Goal: Check status

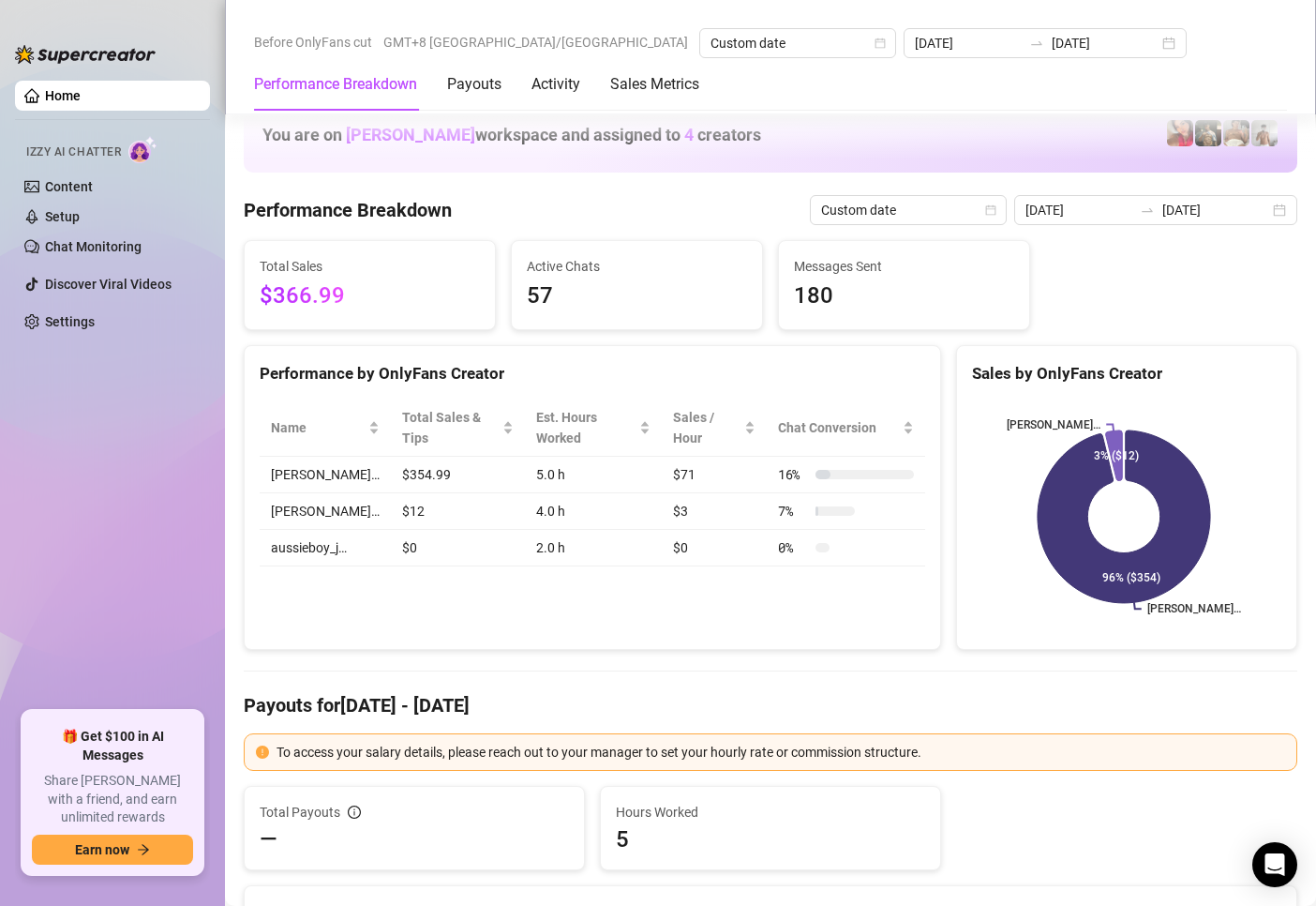
scroll to position [2158, 0]
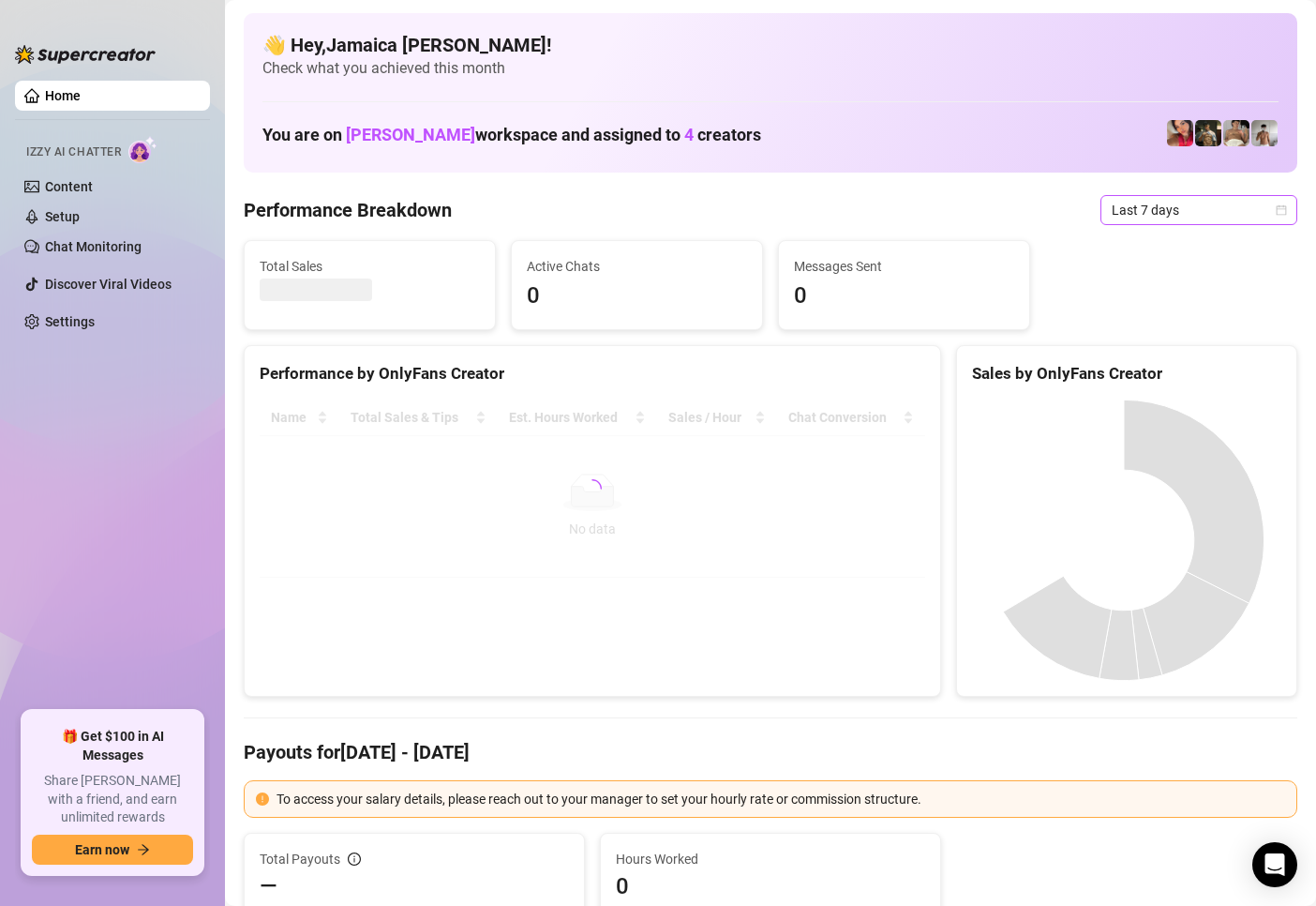
click at [1143, 211] on span "Last 7 days" at bounding box center [1198, 210] width 174 height 28
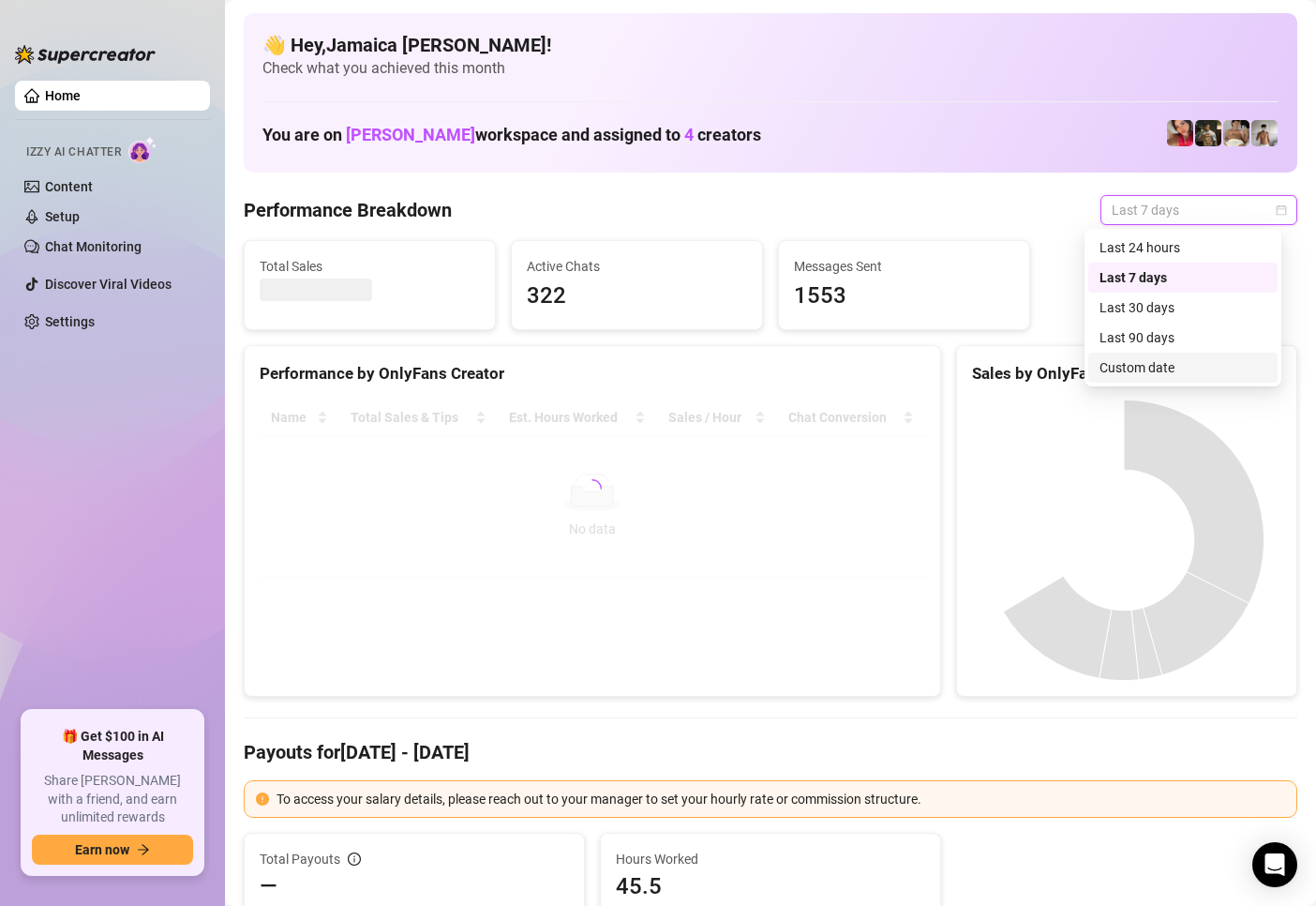
click at [1160, 366] on div "Custom date" at bounding box center [1182, 367] width 167 height 21
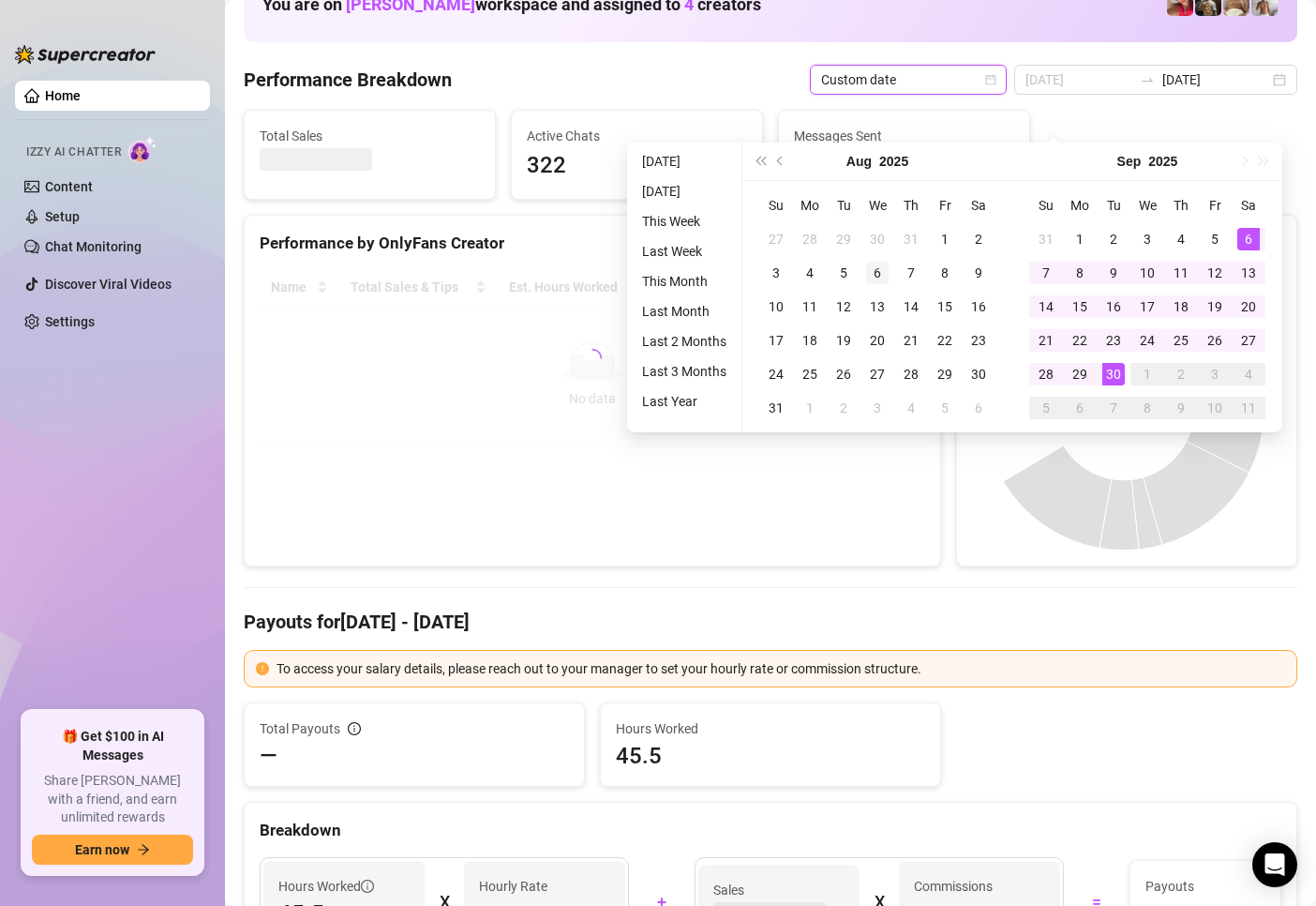
scroll to position [94, 0]
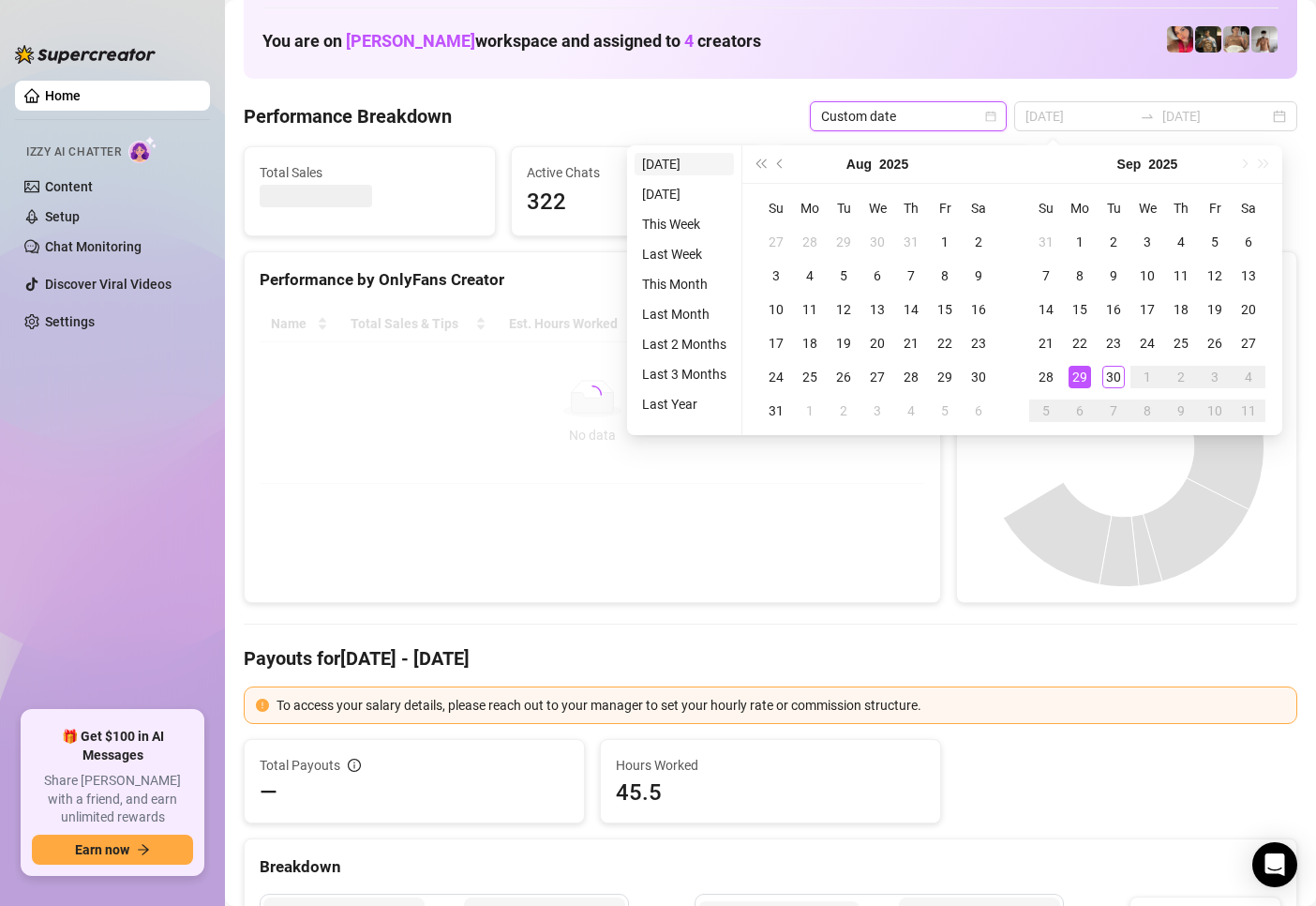
type input "[DATE]"
click at [673, 170] on li "[DATE]" at bounding box center [684, 164] width 100 height 23
type input "[DATE]"
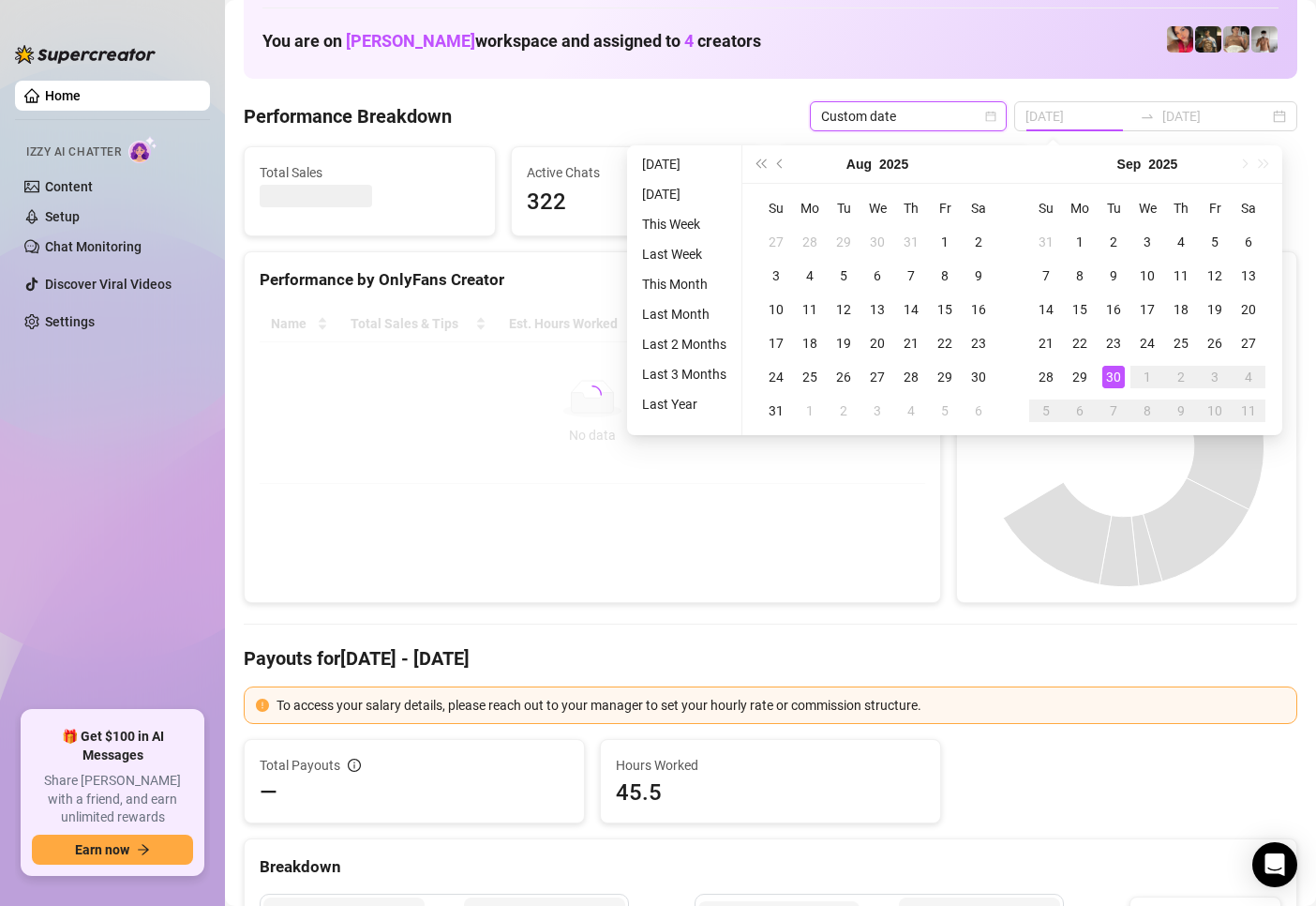
type input "[DATE]"
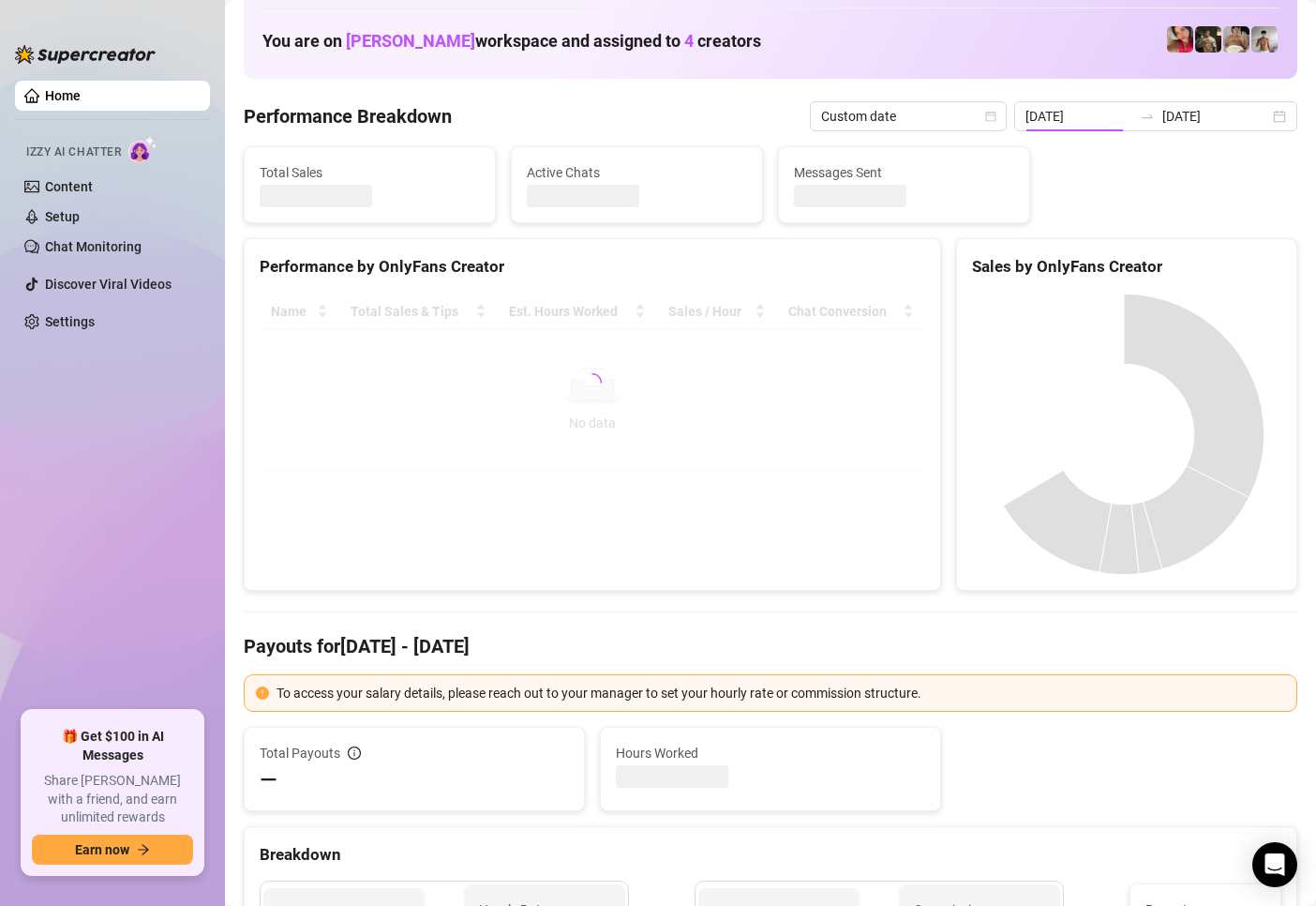
type input "[DATE]"
click at [939, 122] on span "Custom date" at bounding box center [908, 117] width 174 height 28
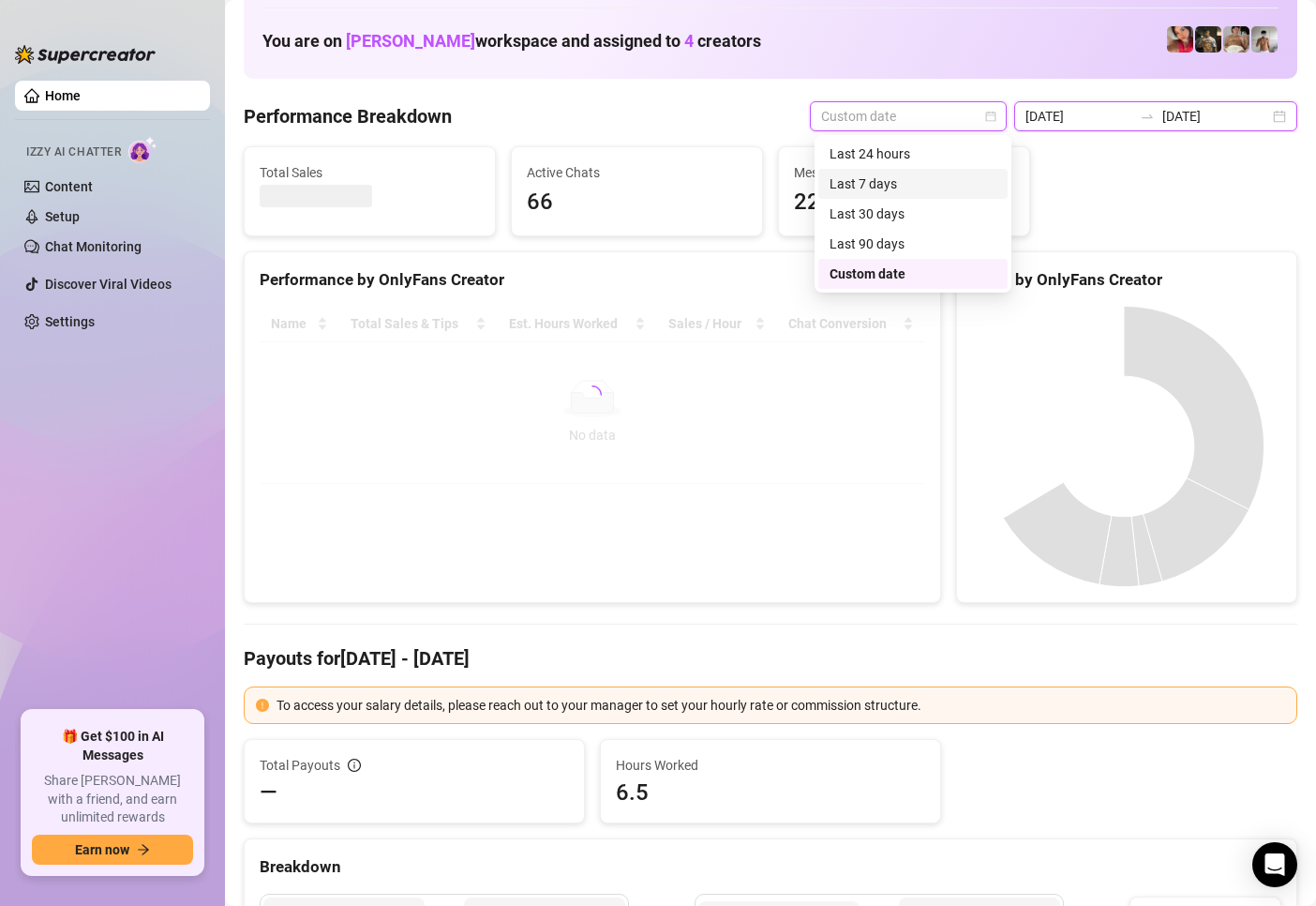
click at [1194, 115] on input "[DATE]" at bounding box center [1216, 117] width 107 height 21
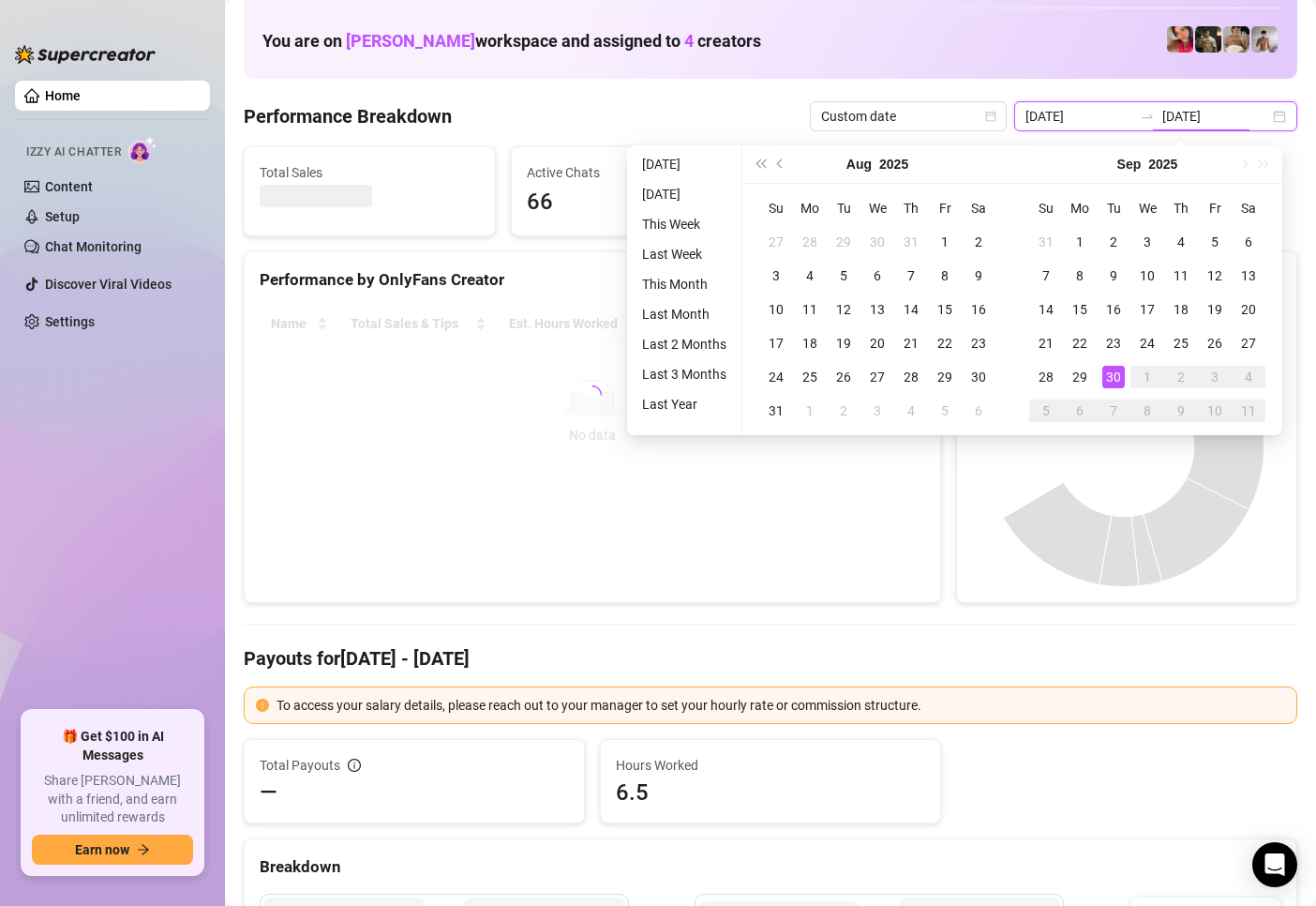
click at [1225, 118] on input "[DATE]" at bounding box center [1216, 117] width 107 height 21
click at [675, 160] on li "[DATE]" at bounding box center [684, 164] width 100 height 23
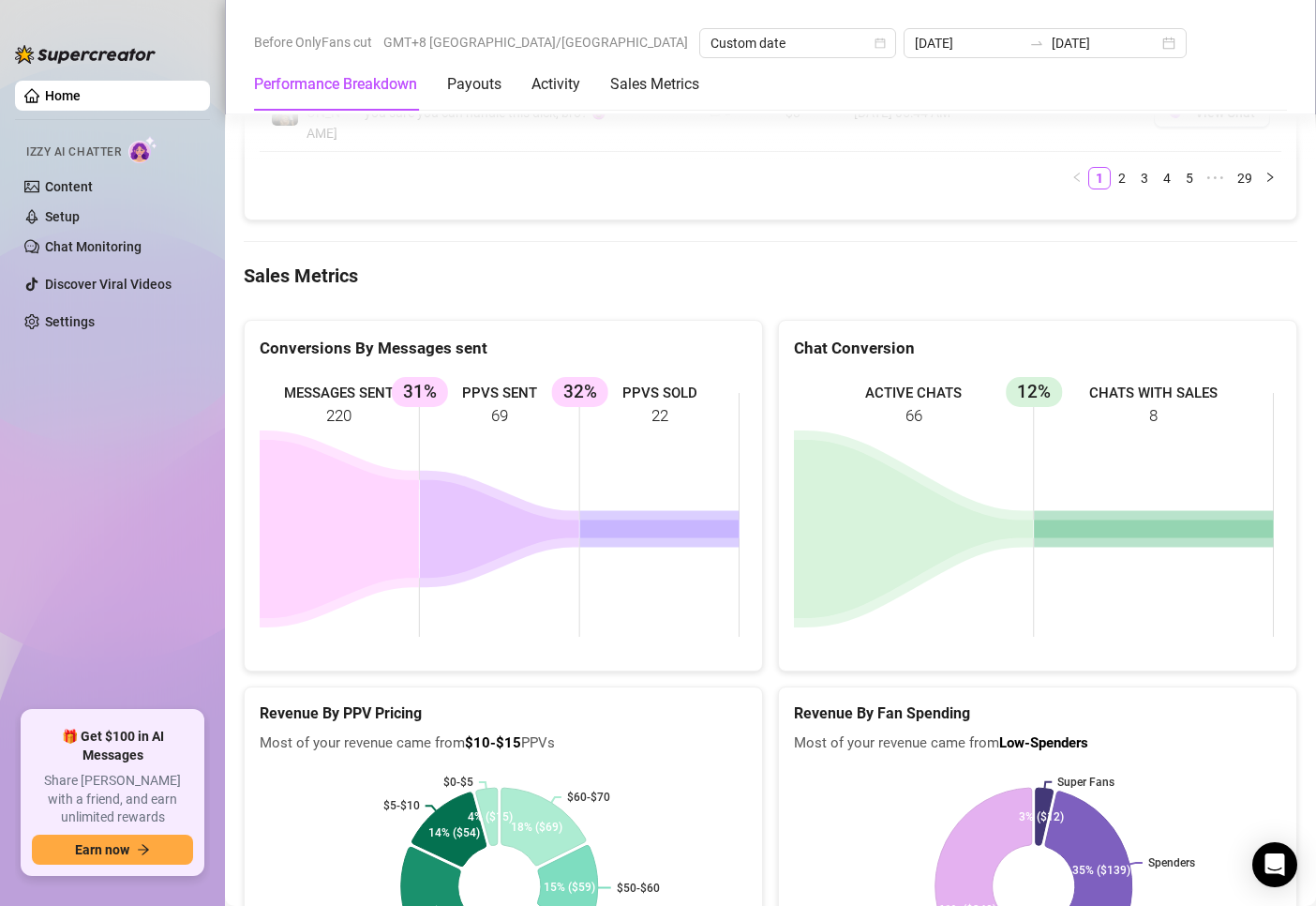
scroll to position [2627, 0]
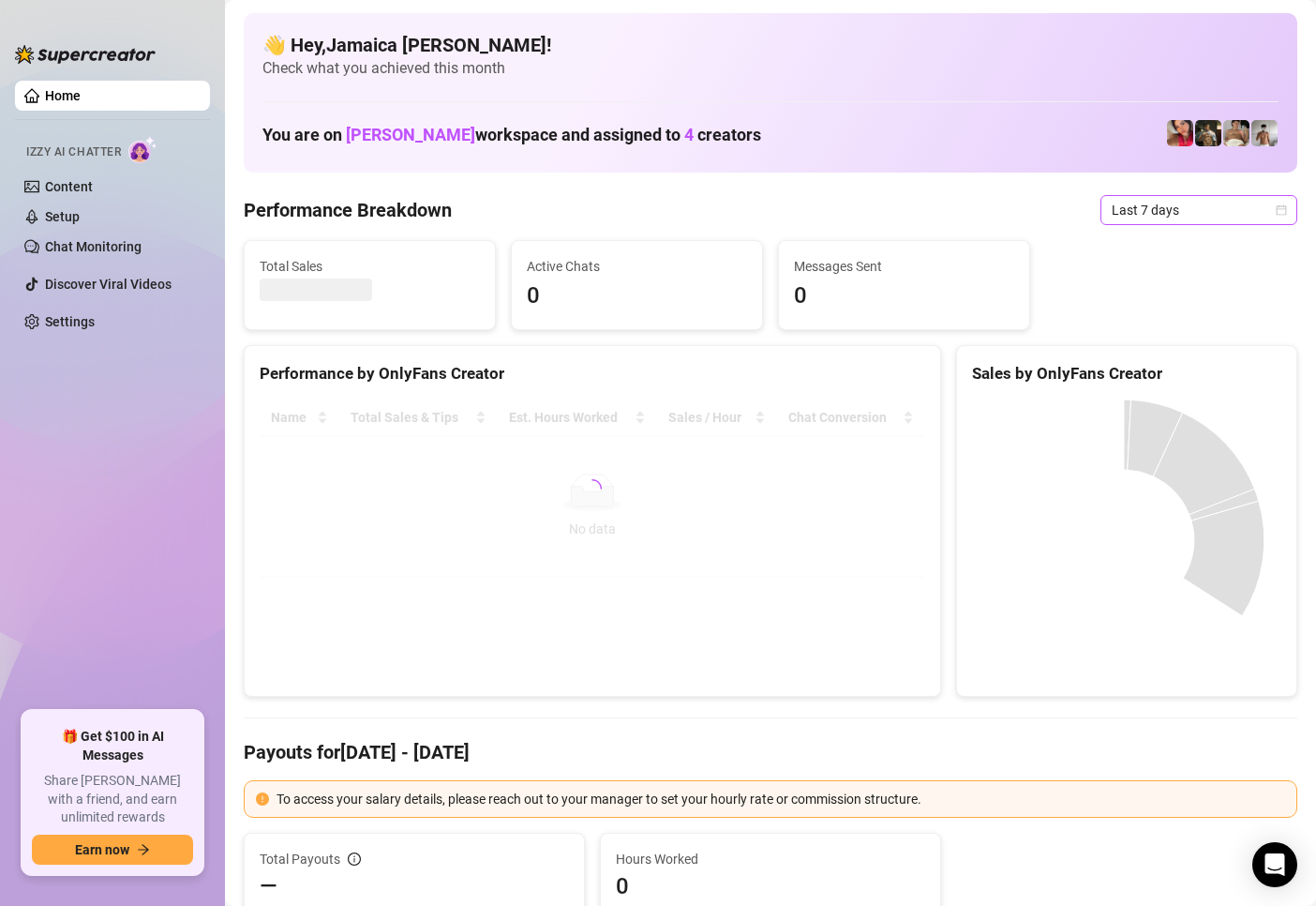
click at [1162, 203] on span "Last 7 days" at bounding box center [1198, 210] width 174 height 28
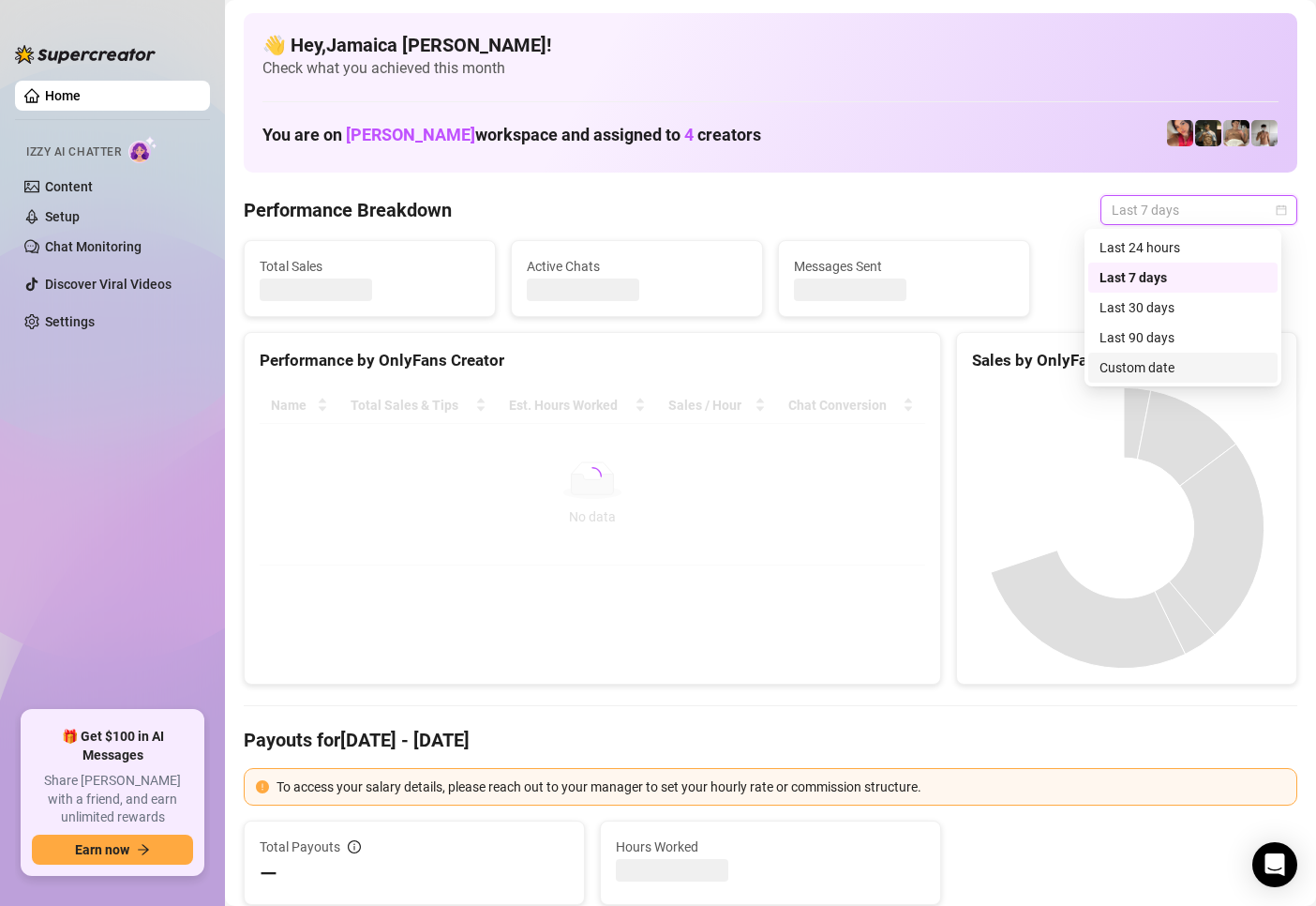
click at [1137, 360] on div "Custom date" at bounding box center [1182, 367] width 167 height 21
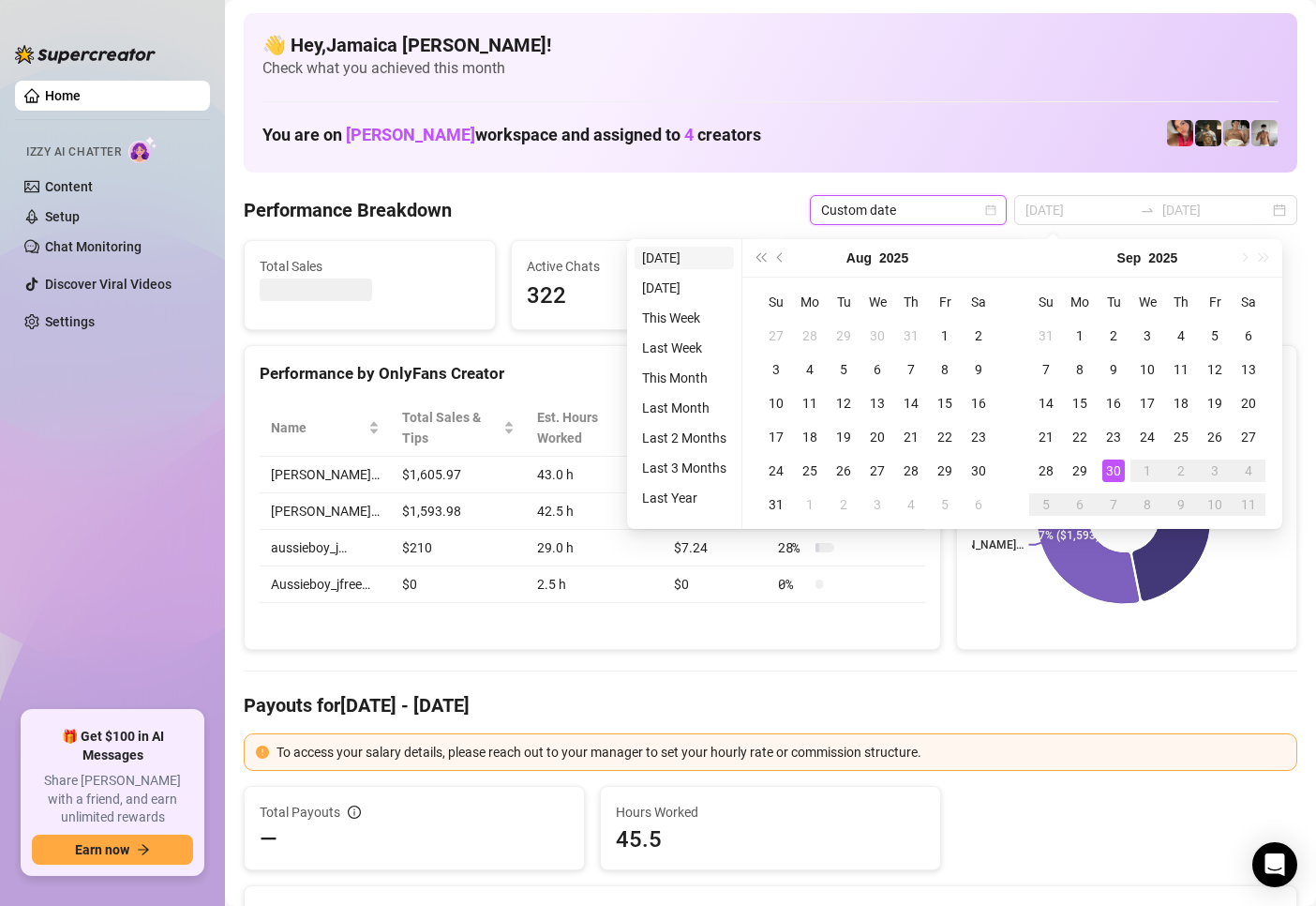
type input "[DATE]"
click at [698, 260] on li "[DATE]" at bounding box center [684, 258] width 100 height 23
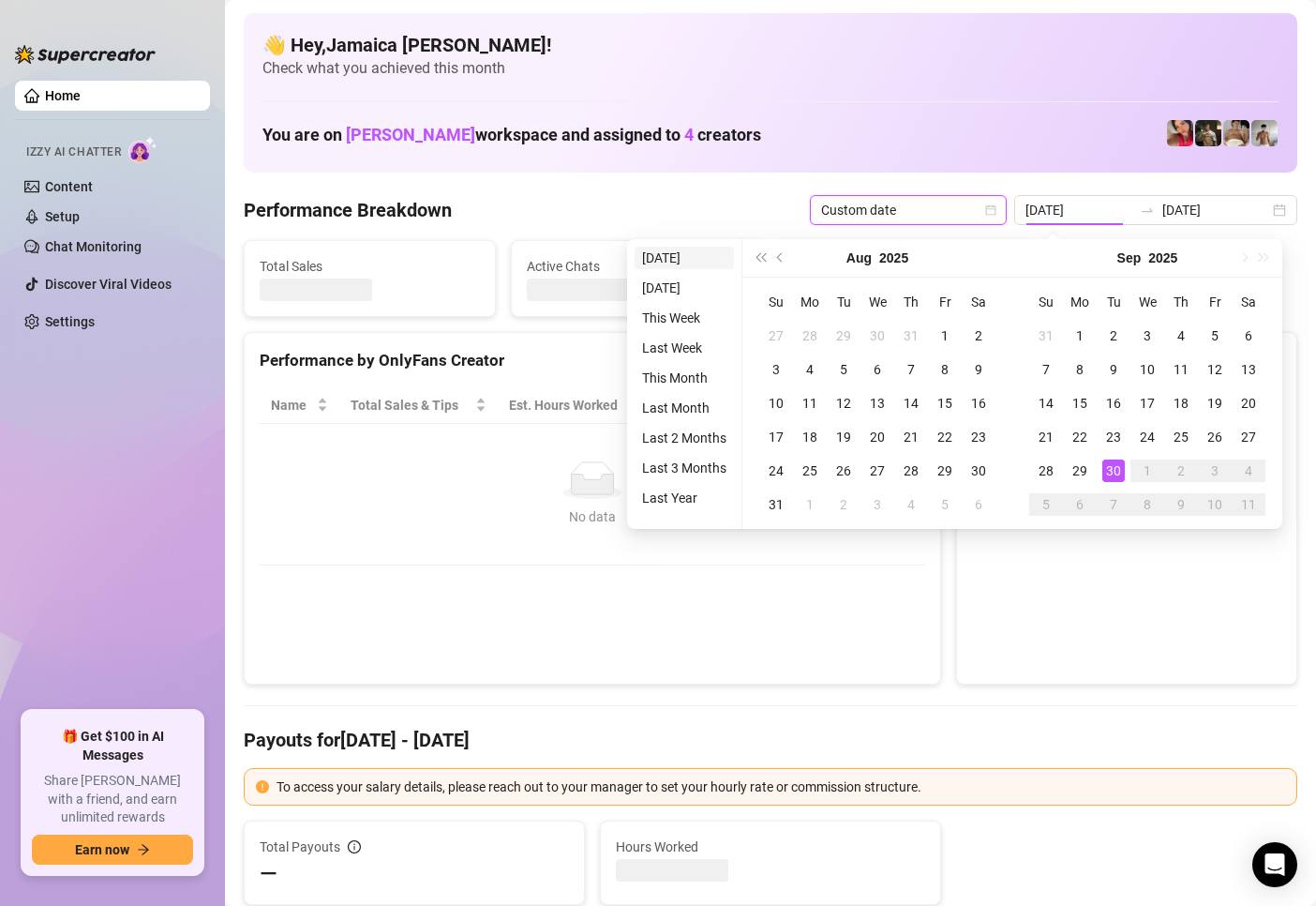
type input "[DATE]"
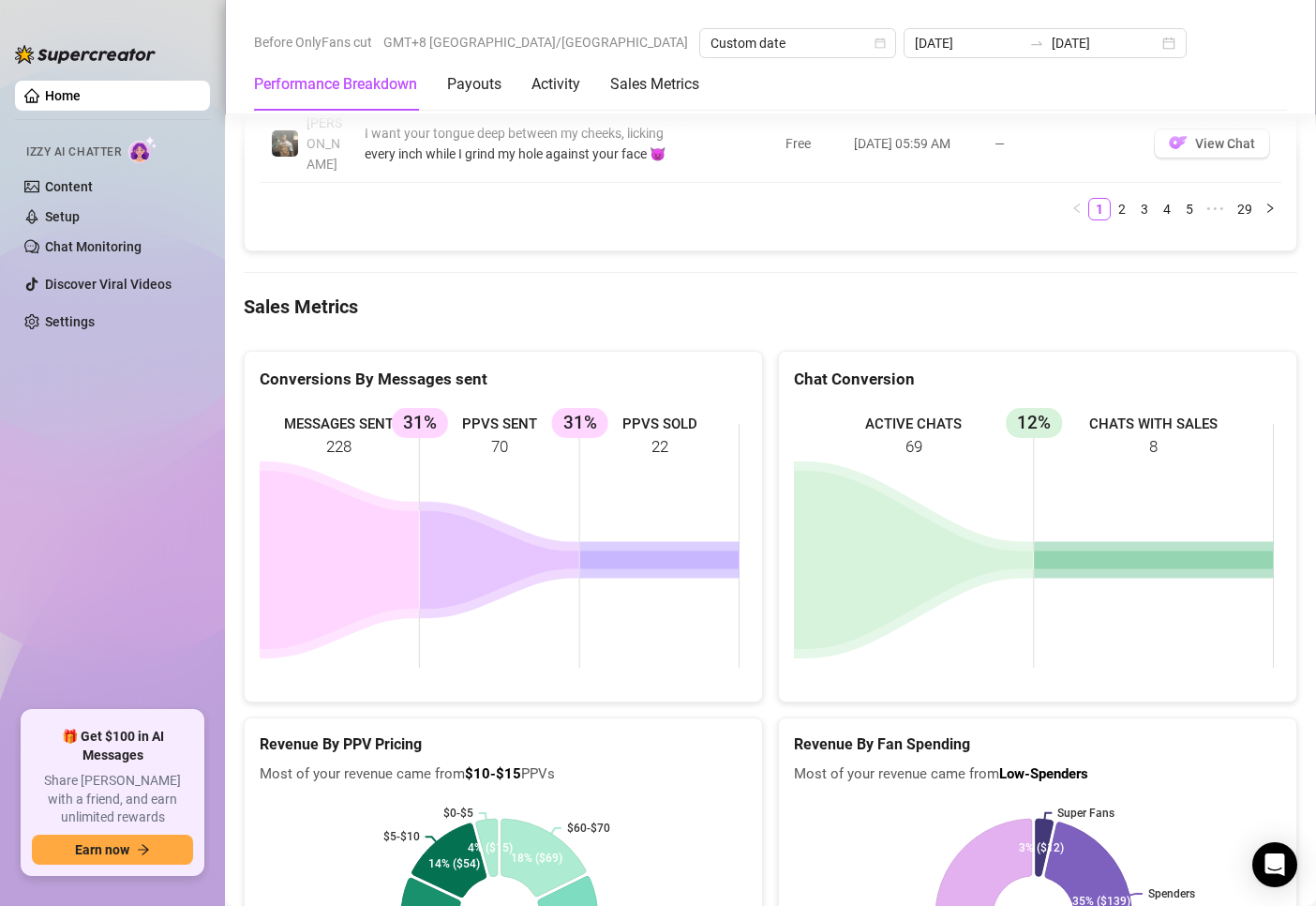
scroll to position [2401, 0]
